Goal: Transaction & Acquisition: Purchase product/service

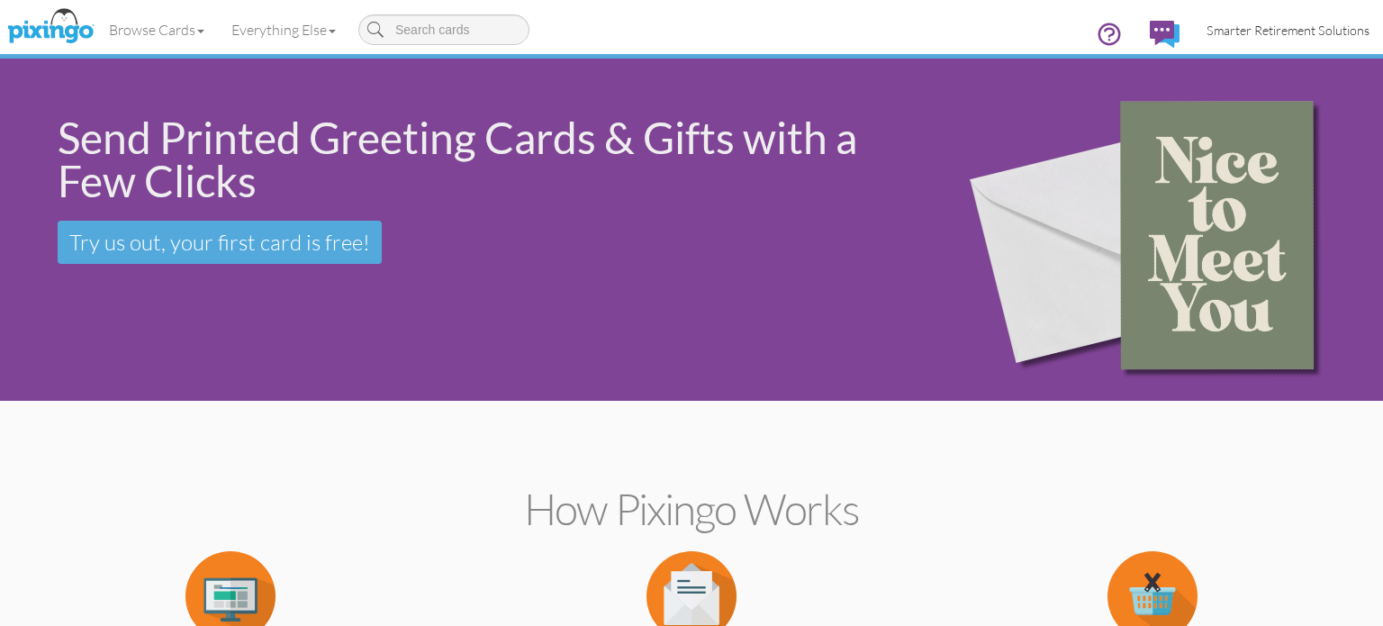
click at [1286, 17] on link "Smarter Retirement Solutions" at bounding box center [1288, 30] width 190 height 46
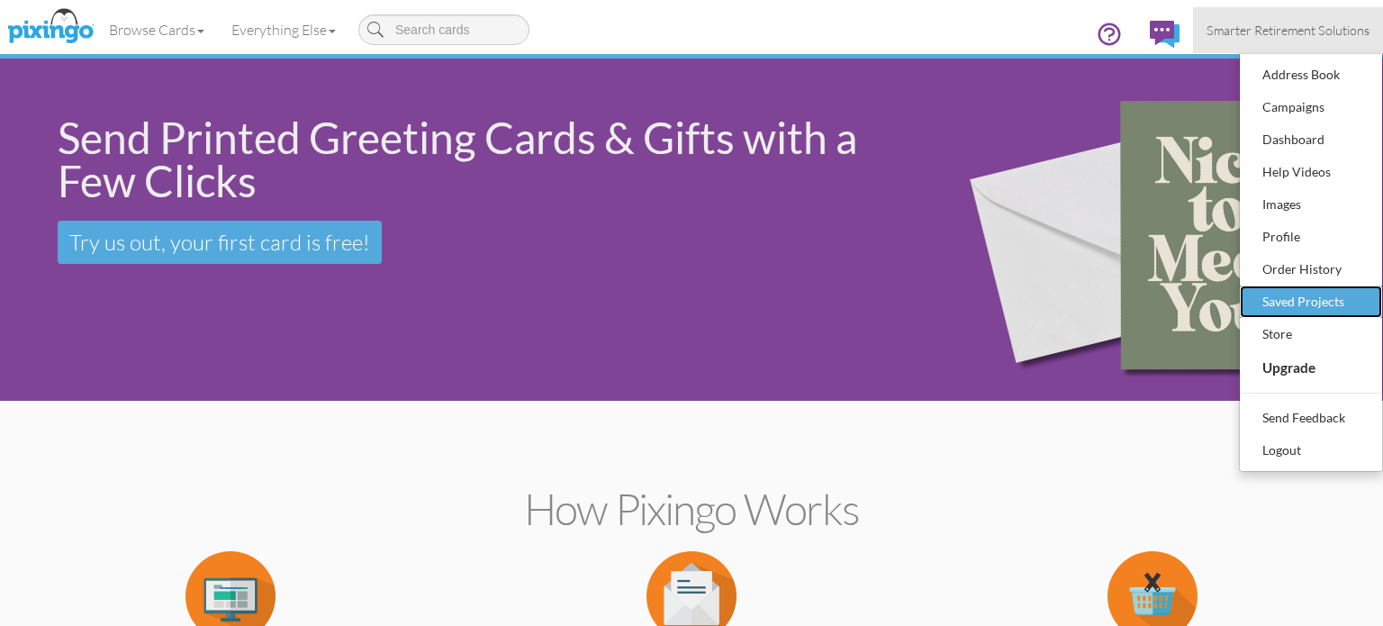
click at [1301, 300] on div "Saved Projects" at bounding box center [1310, 301] width 106 height 27
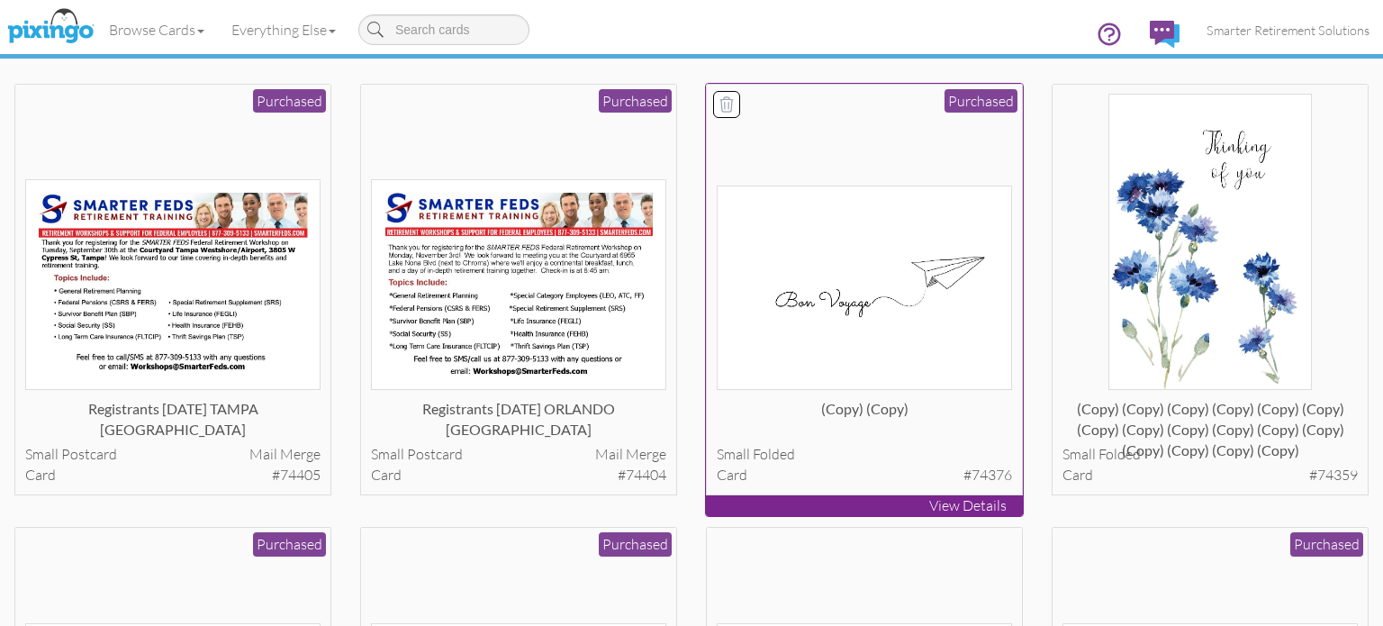
scroll to position [976, 0]
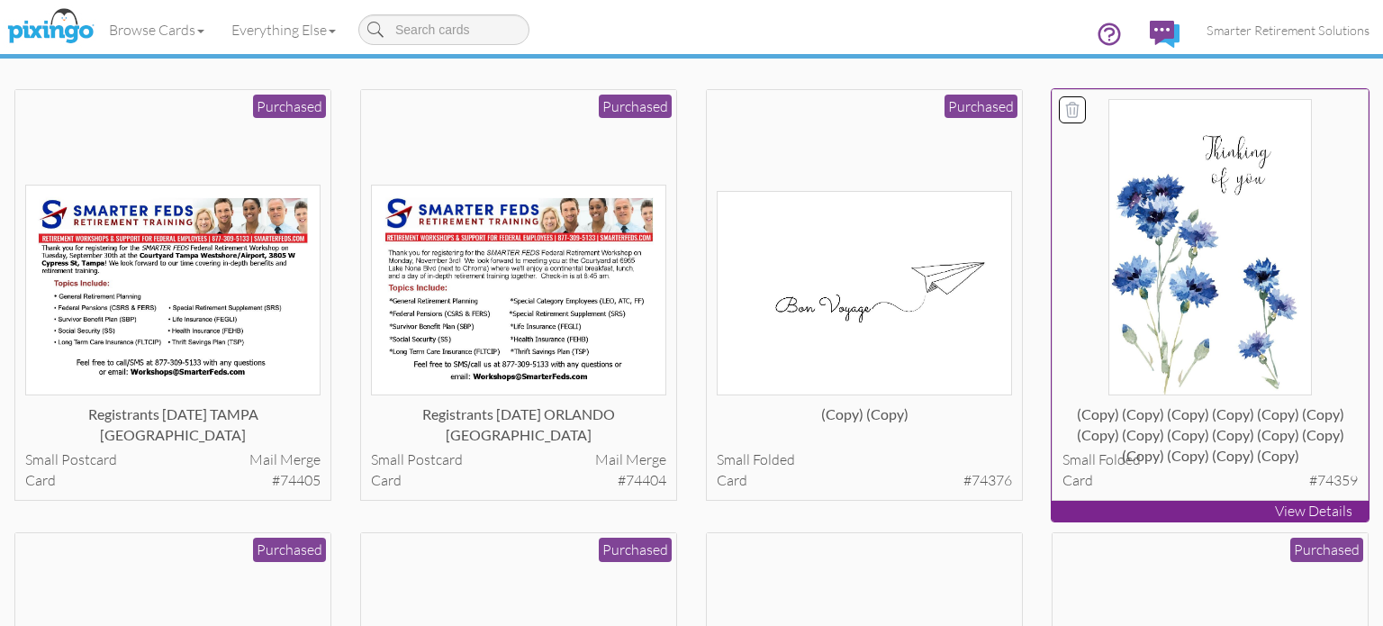
click at [1133, 235] on img at bounding box center [1210, 247] width 204 height 296
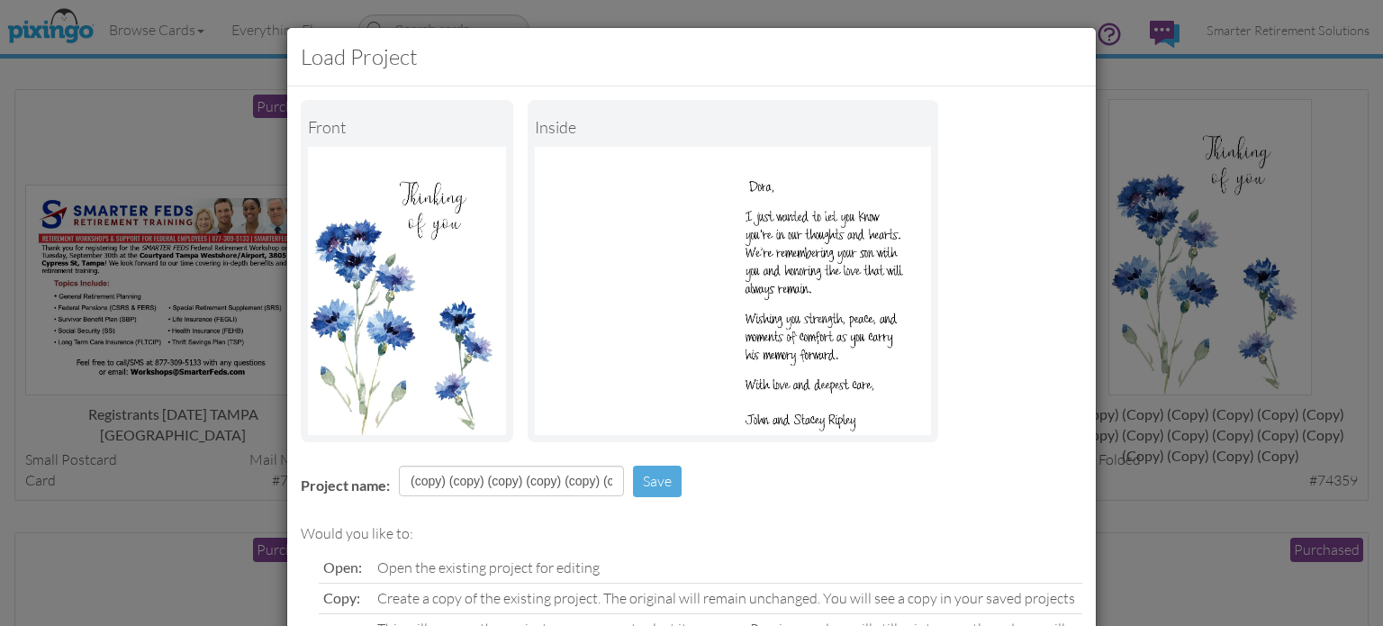
scroll to position [146, 0]
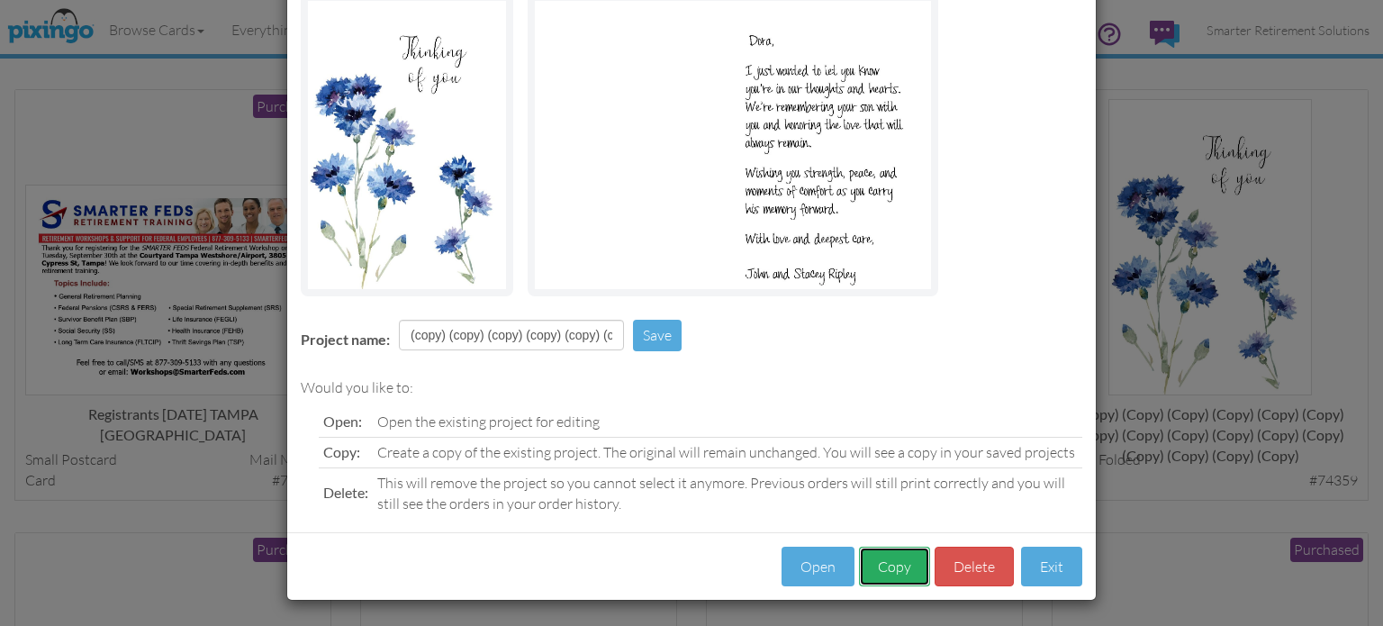
click at [910, 563] on button "Copy" at bounding box center [894, 566] width 71 height 41
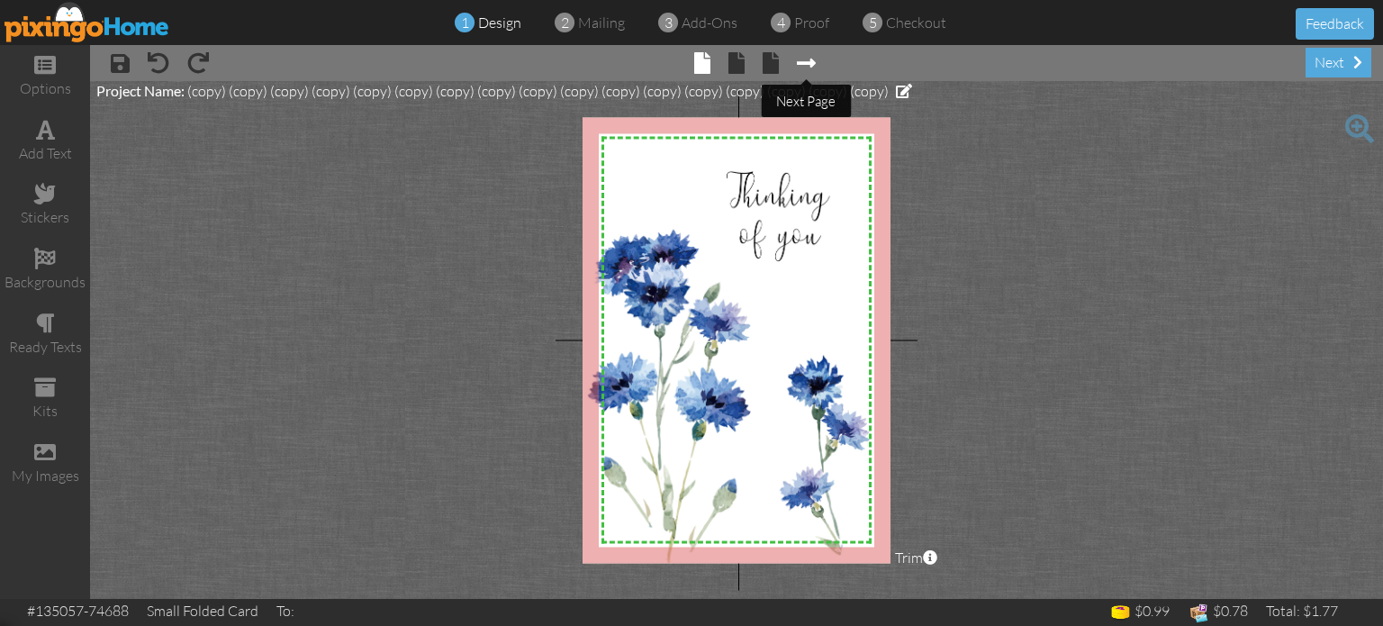
click at [806, 58] on span at bounding box center [806, 63] width 19 height 22
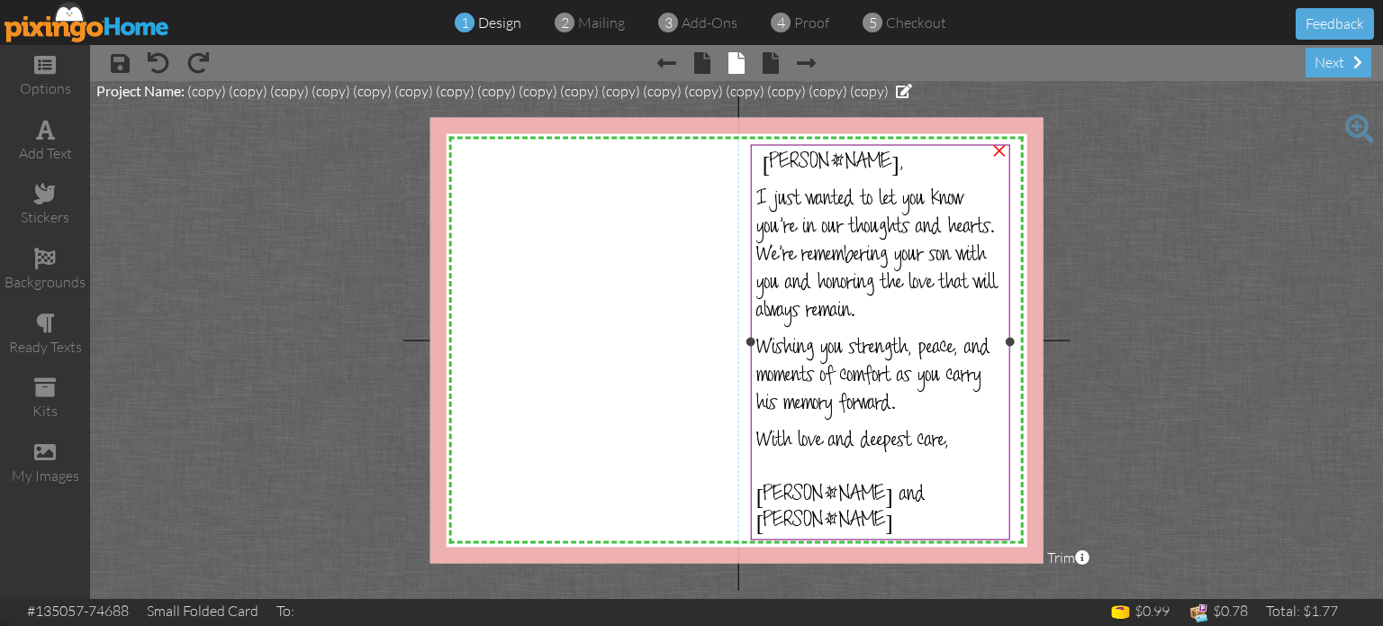
click at [928, 454] on p "With love and deepest care, [PERSON_NAME] and [PERSON_NAME]" at bounding box center [880, 482] width 248 height 108
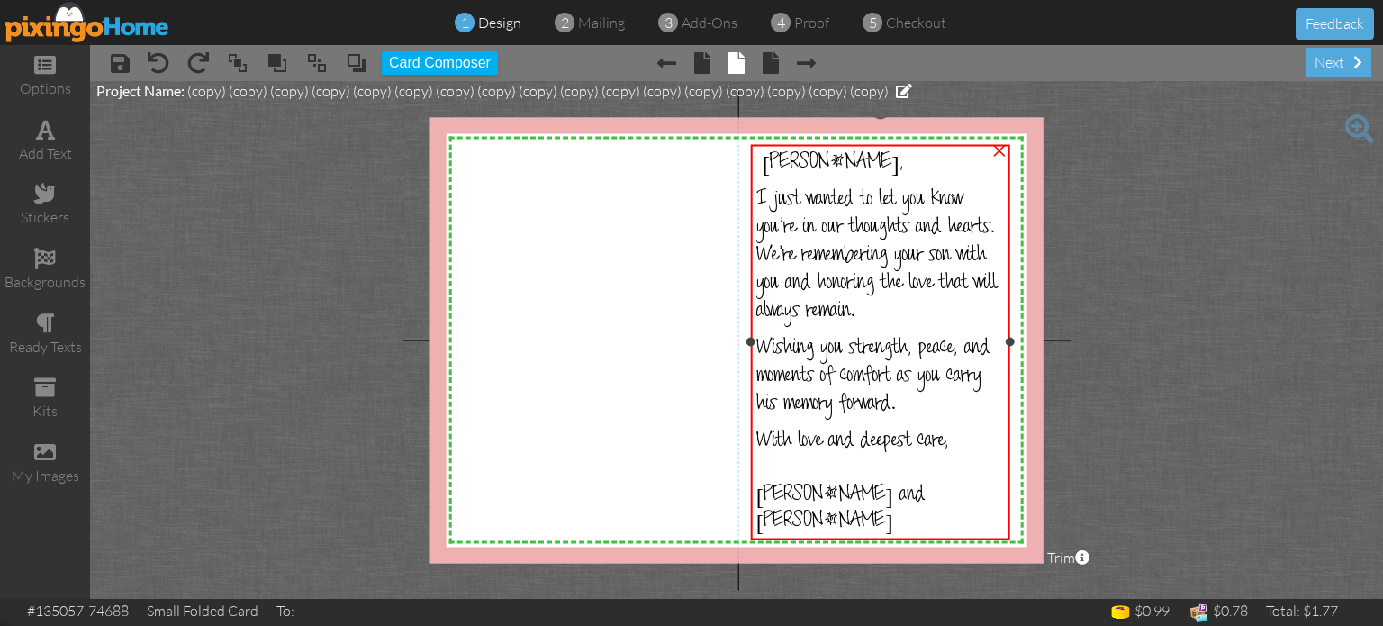
click at [928, 454] on p "With love and deepest care, [PERSON_NAME] and [PERSON_NAME]" at bounding box center [880, 482] width 248 height 108
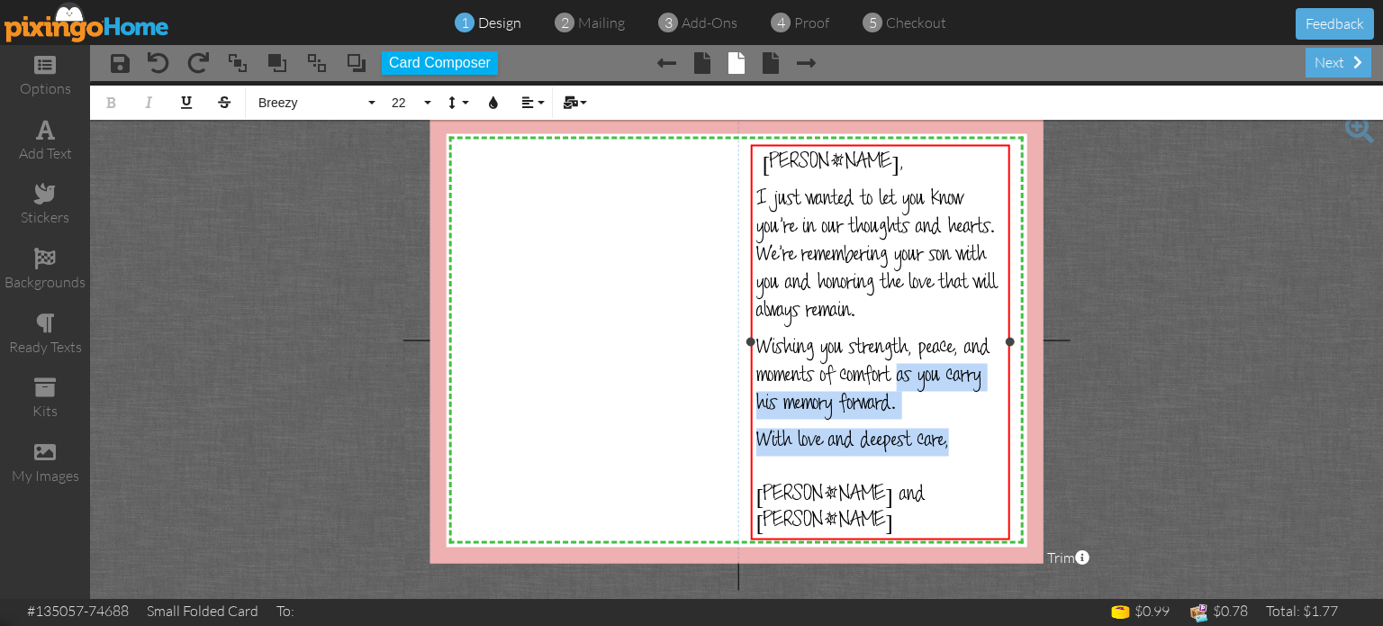
drag, startPoint x: 960, startPoint y: 446, endPoint x: 890, endPoint y: 364, distance: 107.9
click at [890, 364] on div "[PERSON_NAME], I just wanted to let you know you’re in our thoughts and hearts.…" at bounding box center [880, 357] width 248 height 417
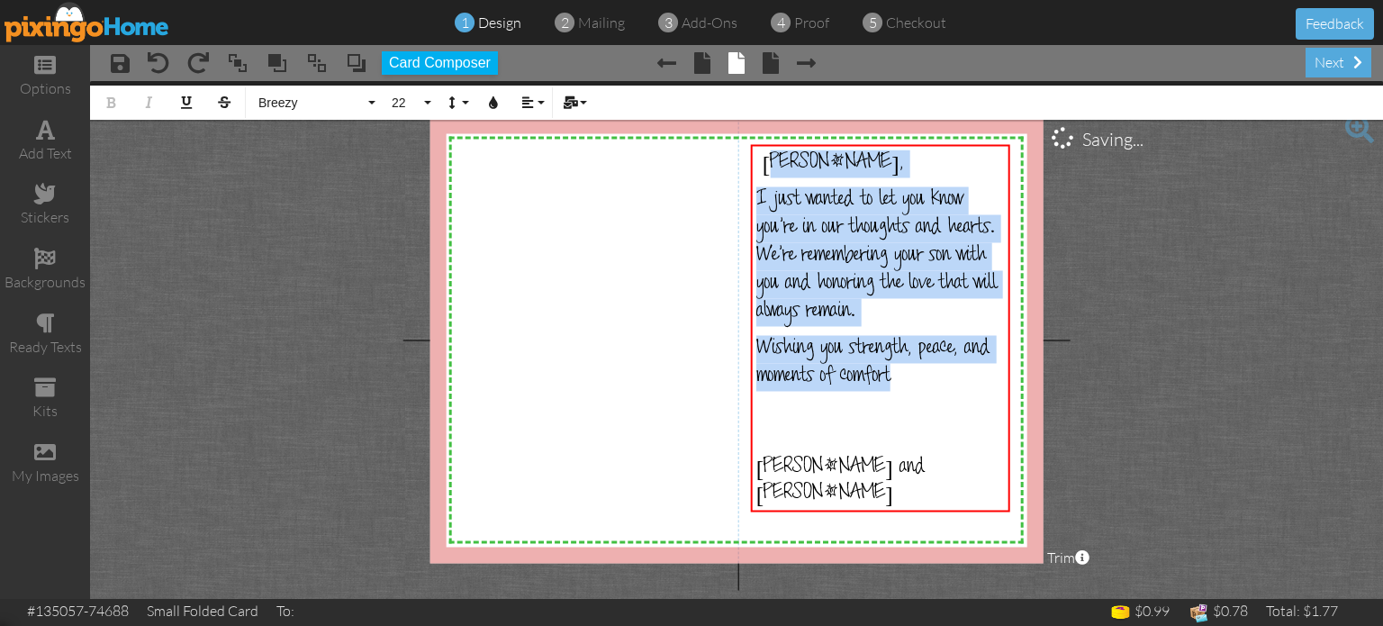
drag, startPoint x: 888, startPoint y: 363, endPoint x: 768, endPoint y: 125, distance: 266.5
click at [768, 125] on div "X X X X X X X X X X X X X X X X X X X X X X X X X X X X X X X X X X X X X X X X…" at bounding box center [736, 340] width 613 height 446
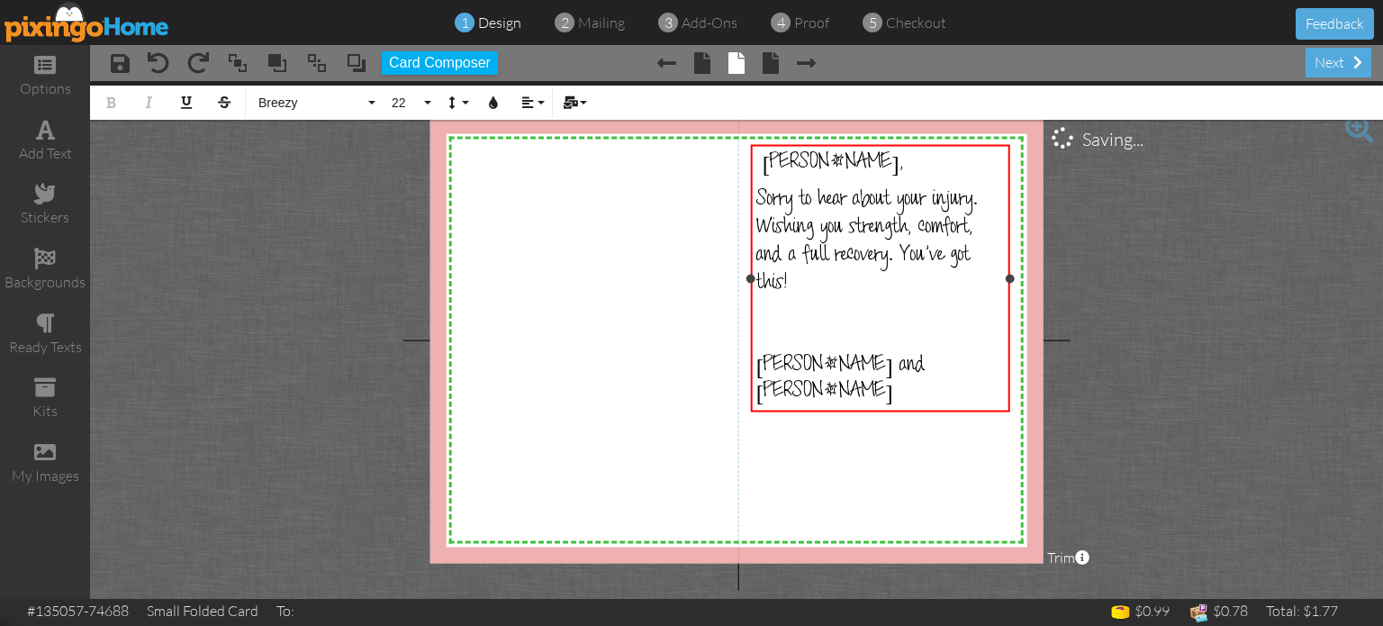
click at [765, 191] on span "Sorry to hear about your injury. Wishing you strength, comfort, and a full reco…" at bounding box center [866, 243] width 221 height 110
click at [834, 168] on p "[PERSON_NAME]," at bounding box center [880, 163] width 248 height 28
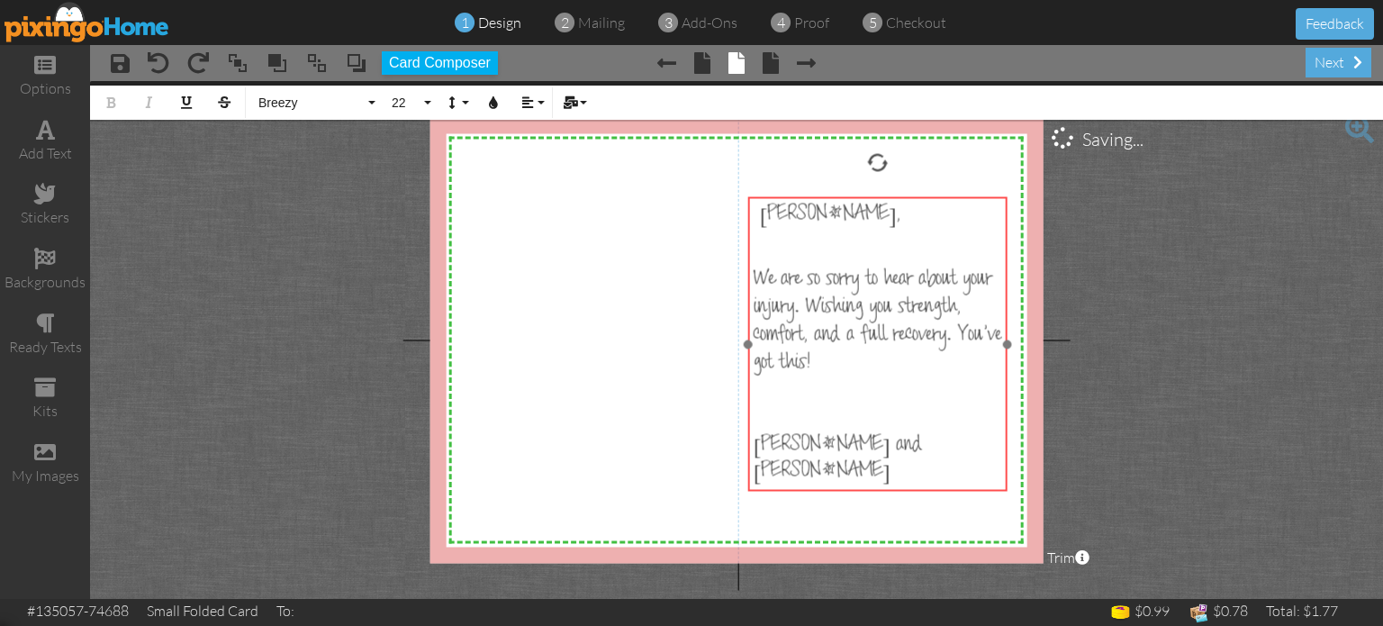
drag, startPoint x: 853, startPoint y: 142, endPoint x: 851, endPoint y: 194, distance: 52.3
click at [851, 194] on div at bounding box center [877, 344] width 268 height 303
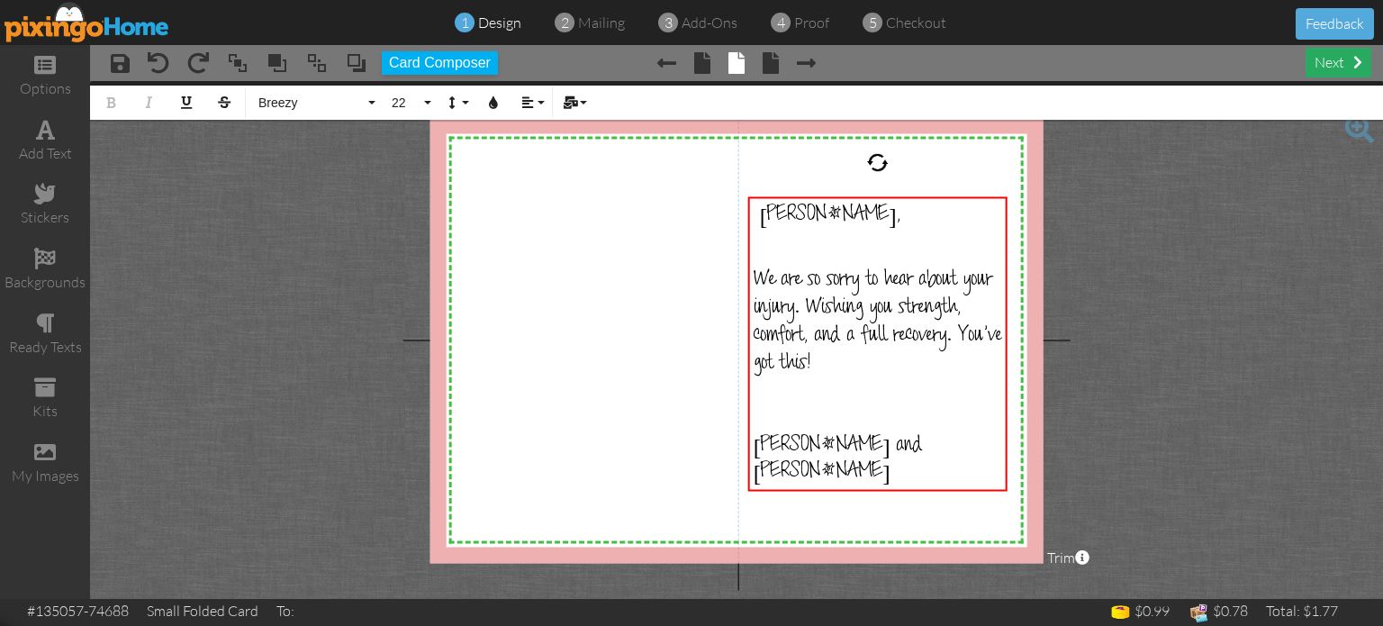
click at [1324, 61] on div "next" at bounding box center [1338, 63] width 66 height 30
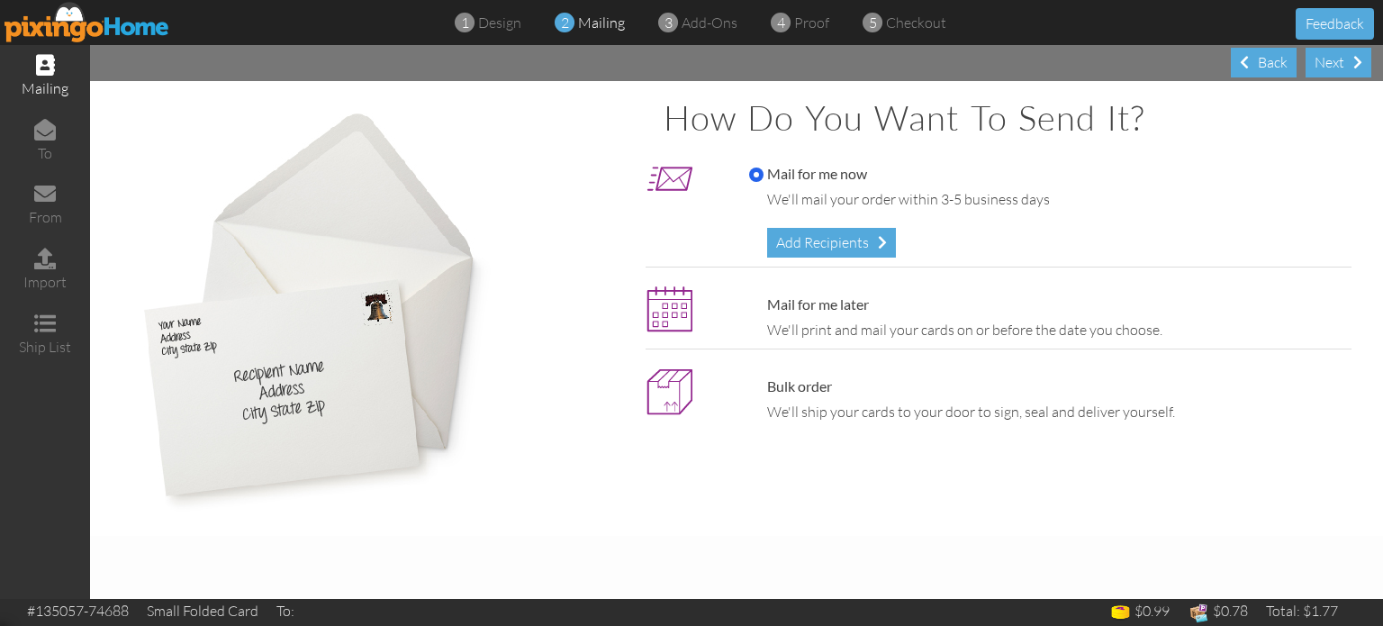
click at [846, 257] on div "Add Recipients" at bounding box center [831, 243] width 129 height 30
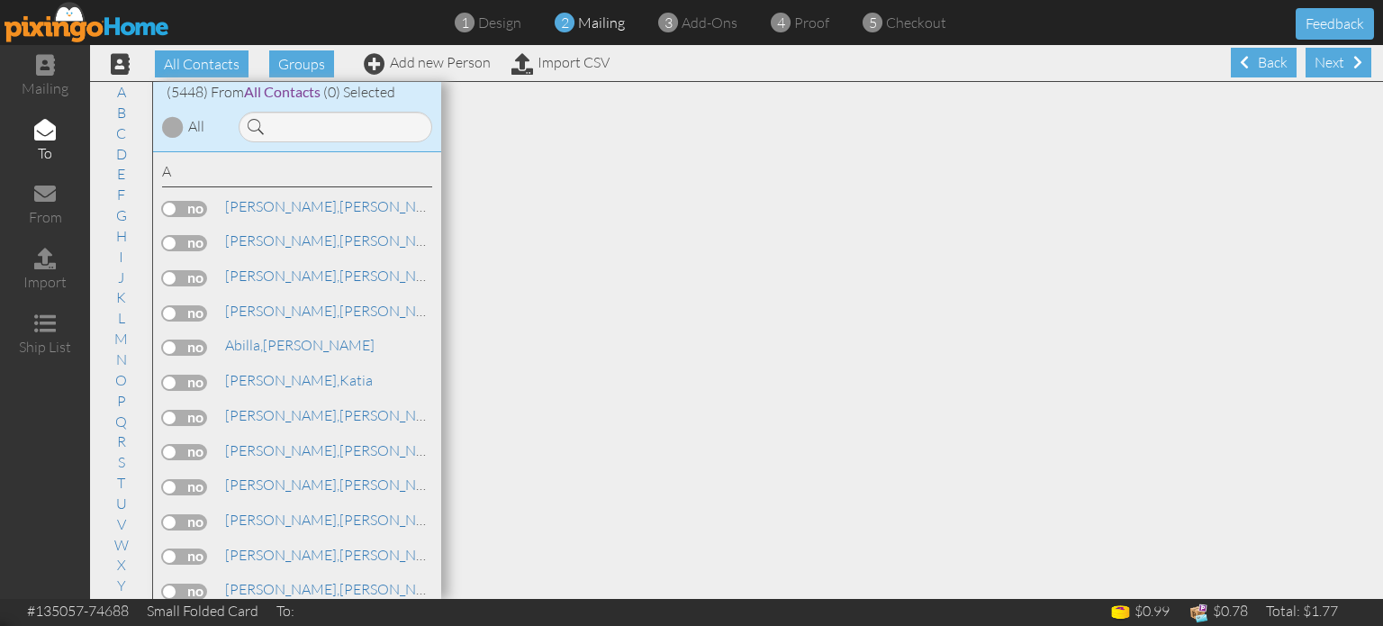
click at [284, 127] on input at bounding box center [336, 127] width 194 height 31
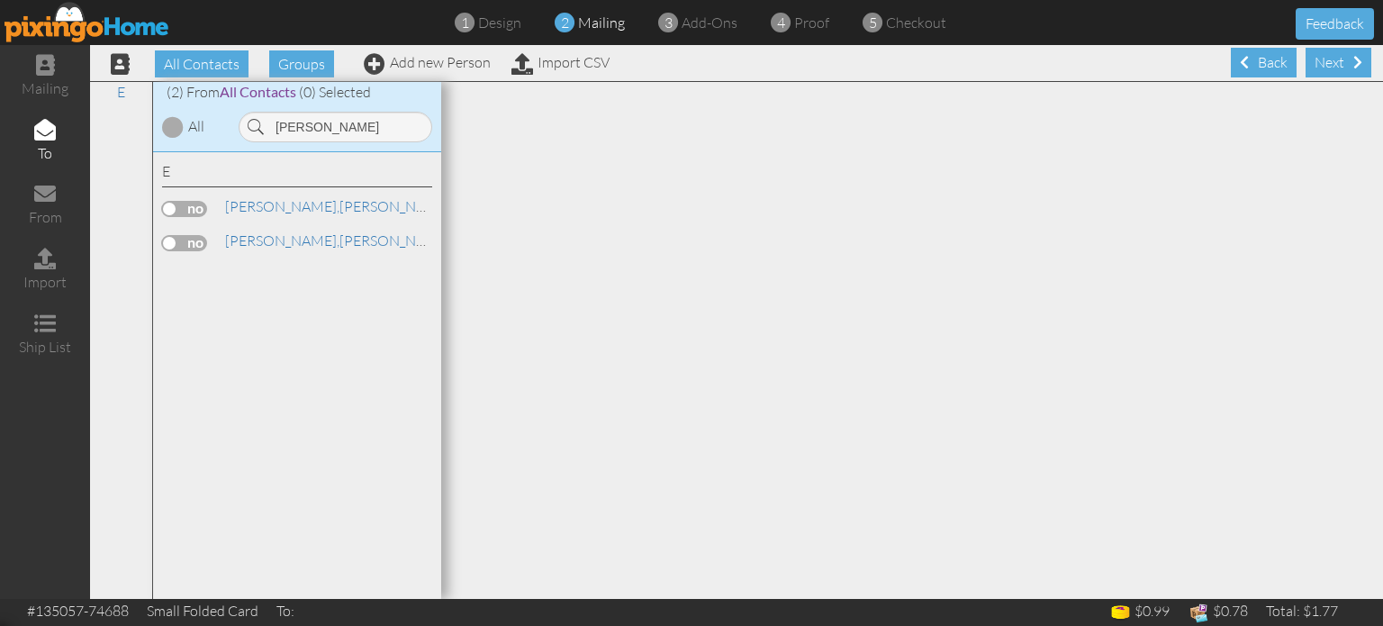
type input "[PERSON_NAME]"
click at [171, 246] on label at bounding box center [184, 243] width 45 height 16
click at [0, 0] on input "checkbox" at bounding box center [0, 0] width 0 height 0
click at [1341, 68] on div "Next" at bounding box center [1338, 63] width 66 height 30
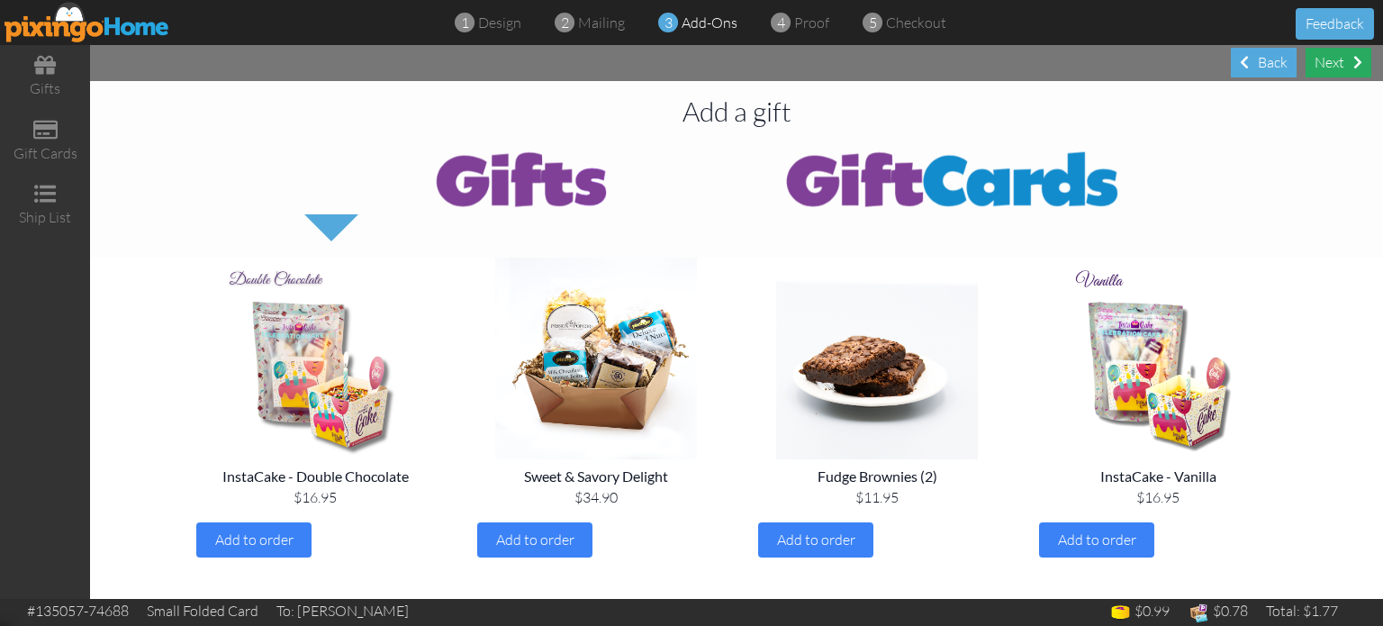
click at [1327, 64] on div "Next" at bounding box center [1338, 63] width 66 height 30
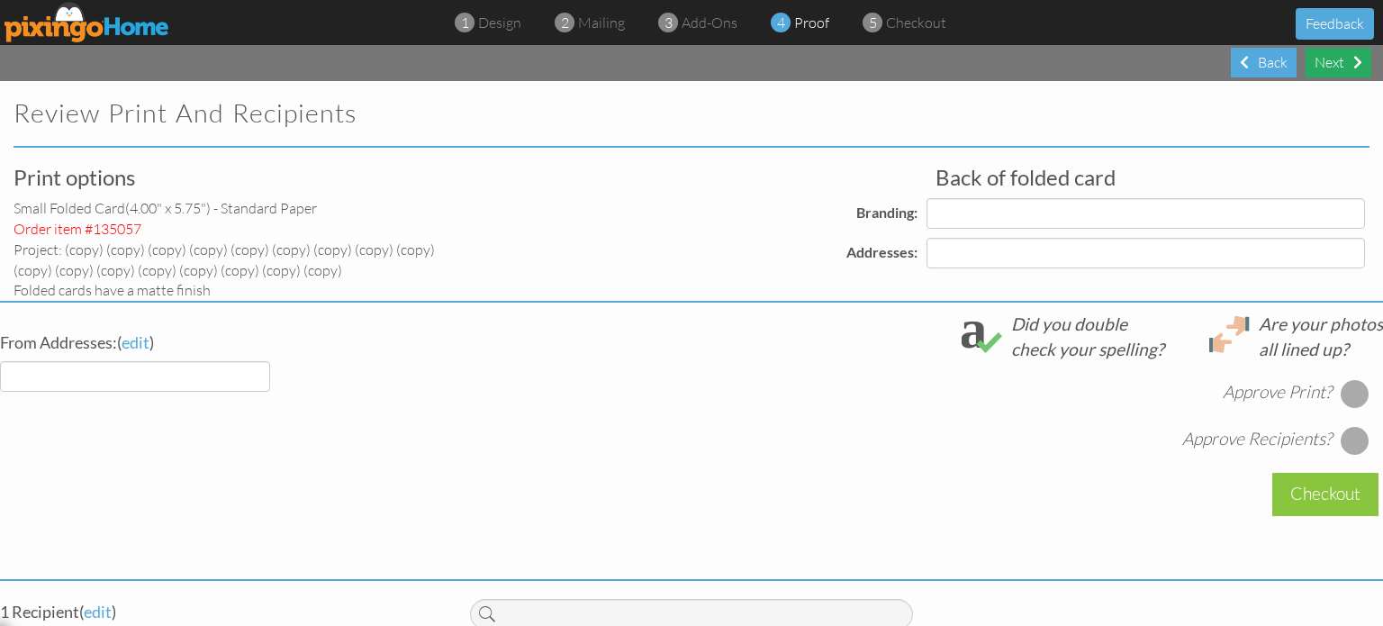
select select "object:18132"
select select "object:18136"
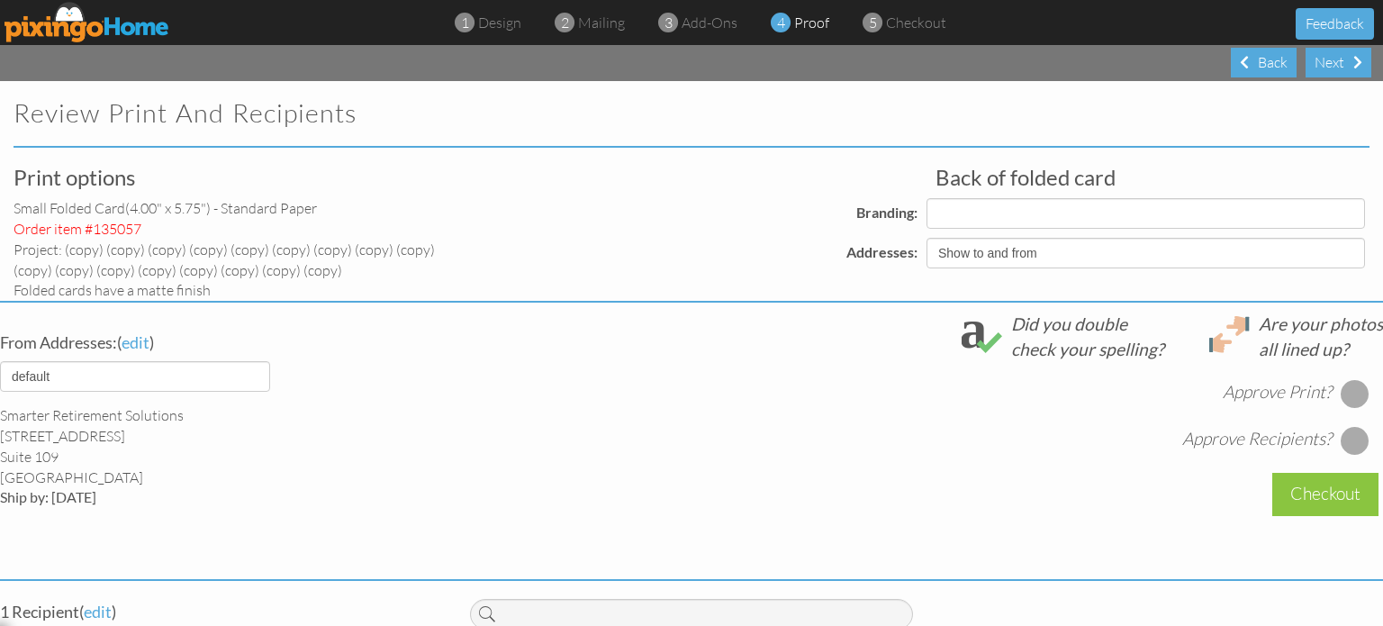
select select "object:18150"
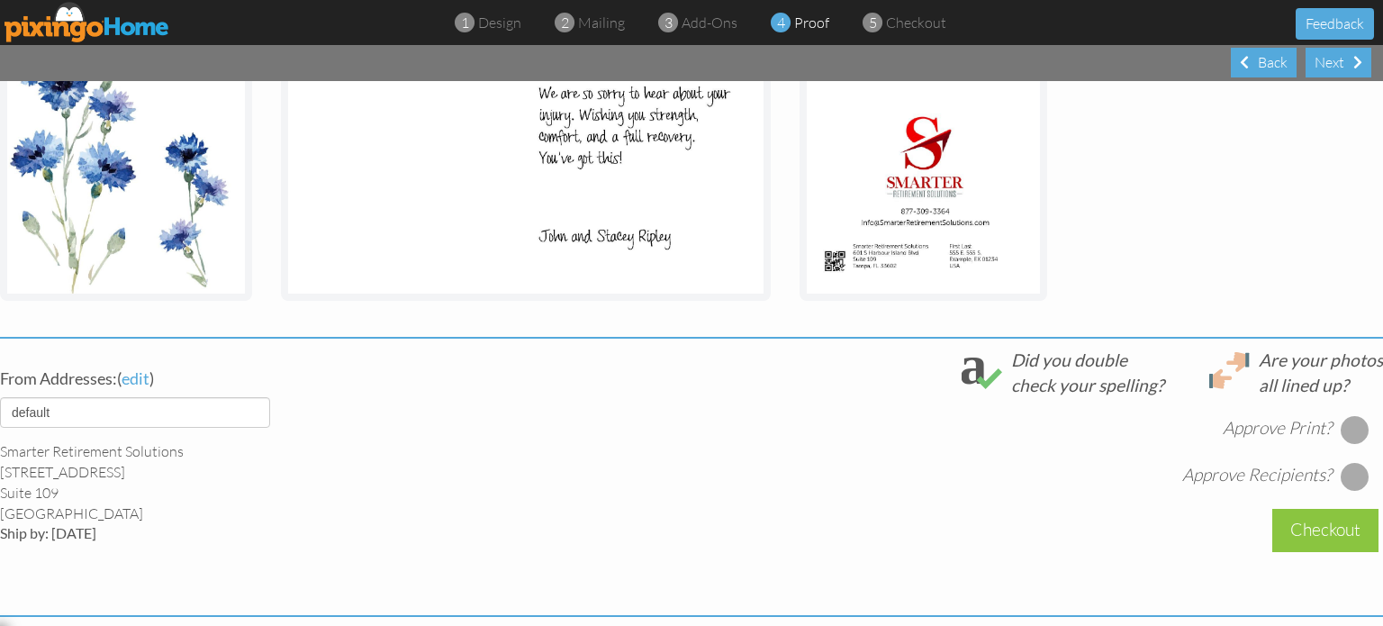
scroll to position [443, 0]
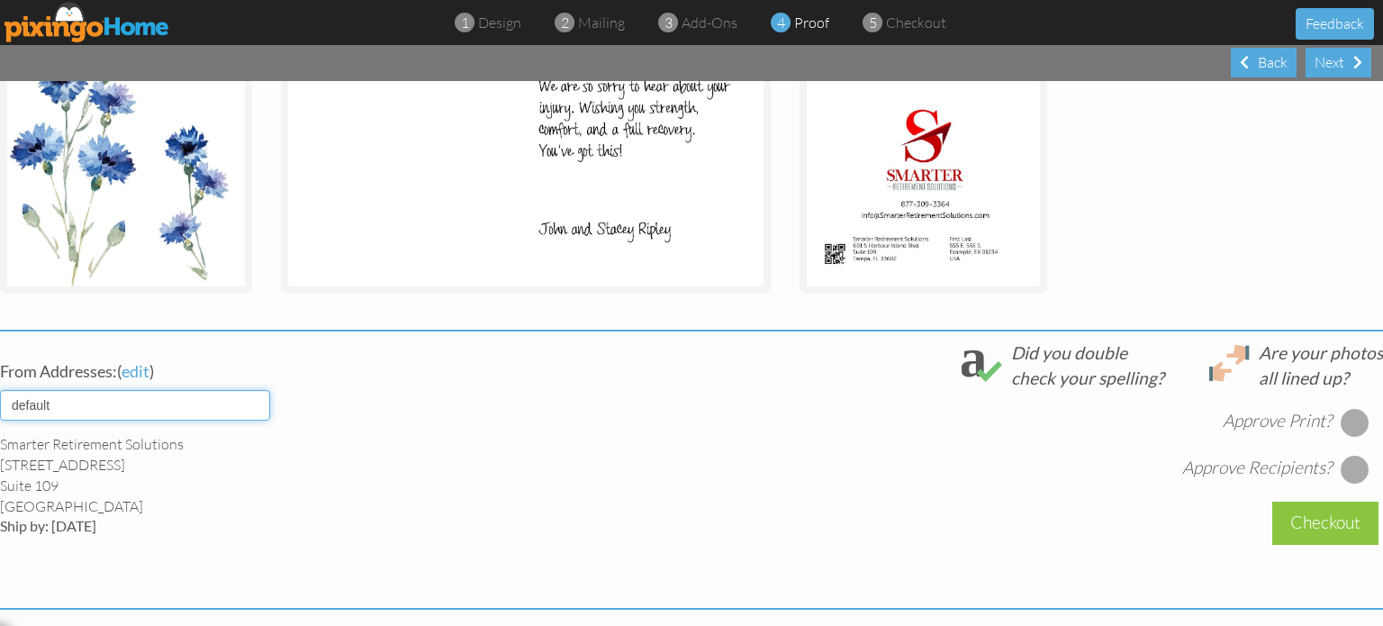
click at [61, 401] on select "default HOME DENVER Team AUSTIN Team COL SPGS team ORLANDO Team Replica Wealth …" at bounding box center [135, 405] width 270 height 31
click at [252, 406] on select "default HOME DENVER Team AUSTIN Team COL SPGS team ORLANDO Team Replica Wealth …" at bounding box center [135, 405] width 270 height 31
select select "object:18142"
click at [0, 390] on select "default HOME DENVER Team AUSTIN Team COL SPGS team ORLANDO Team Replica Wealth …" at bounding box center [135, 405] width 270 height 31
click at [1344, 417] on div at bounding box center [1354, 422] width 29 height 29
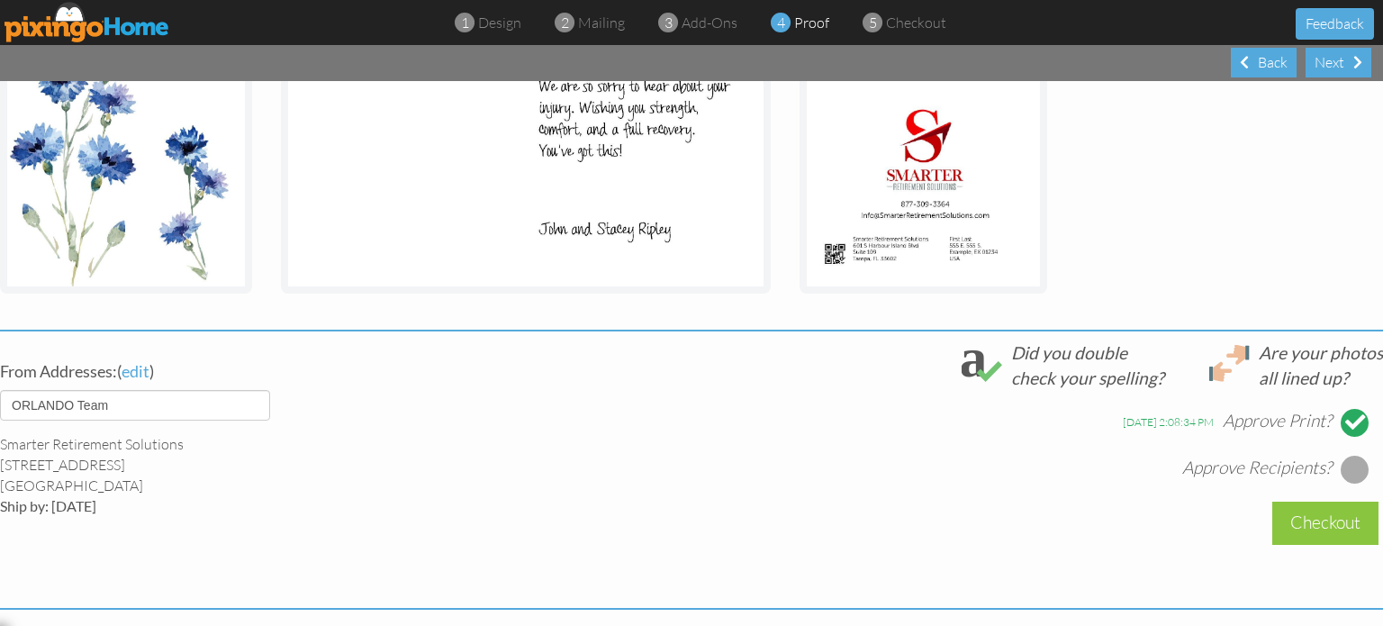
click at [1356, 463] on div at bounding box center [1354, 469] width 29 height 29
click at [1317, 515] on div "Checkout" at bounding box center [1325, 522] width 106 height 42
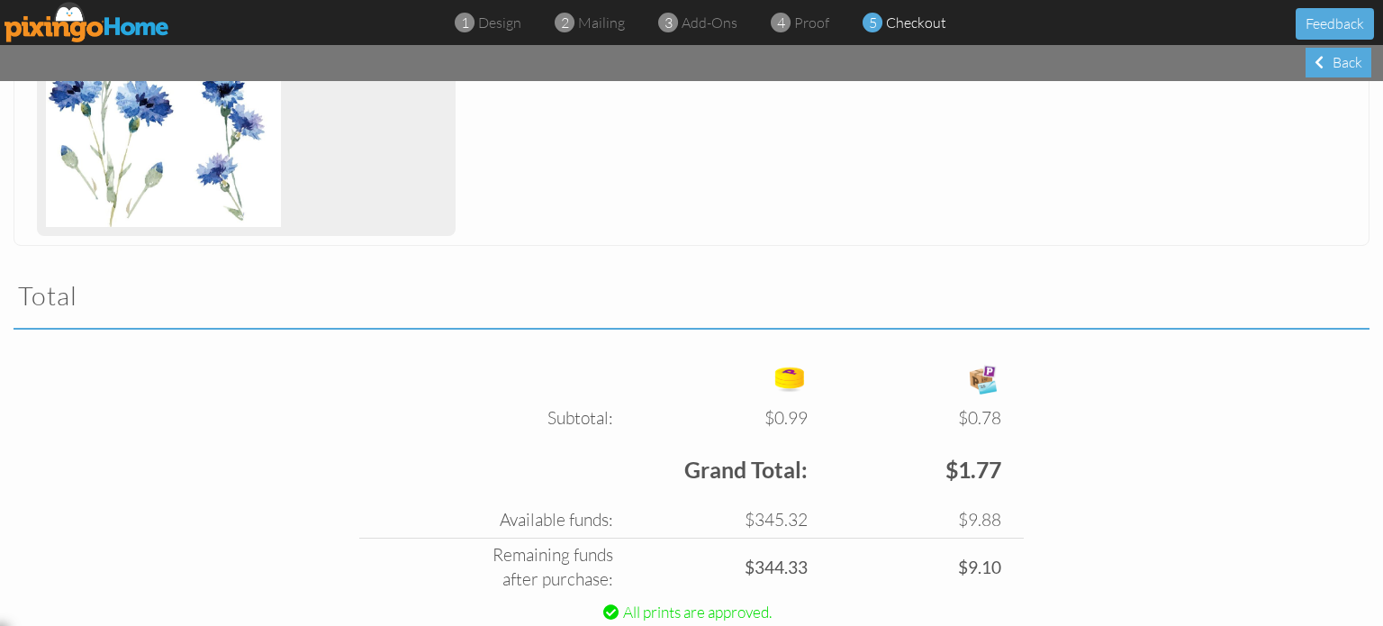
scroll to position [554, 0]
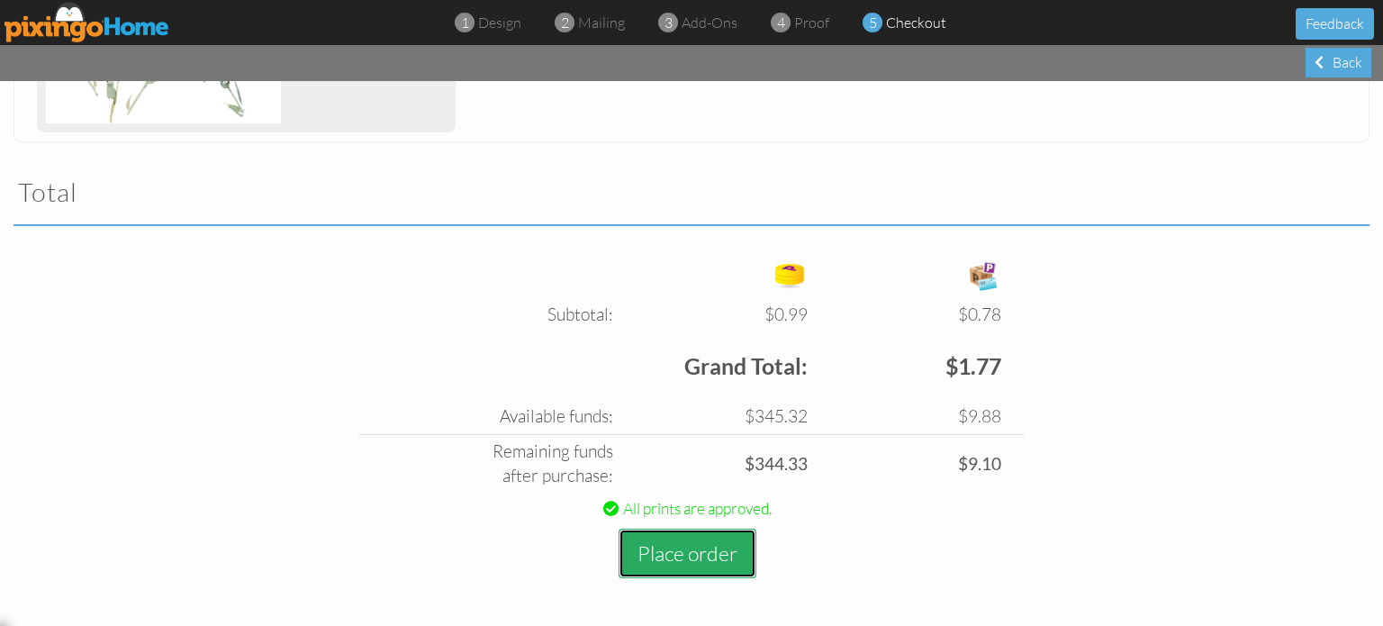
click at [704, 545] on button "Place order" at bounding box center [687, 553] width 138 height 50
